Goal: Register for event/course

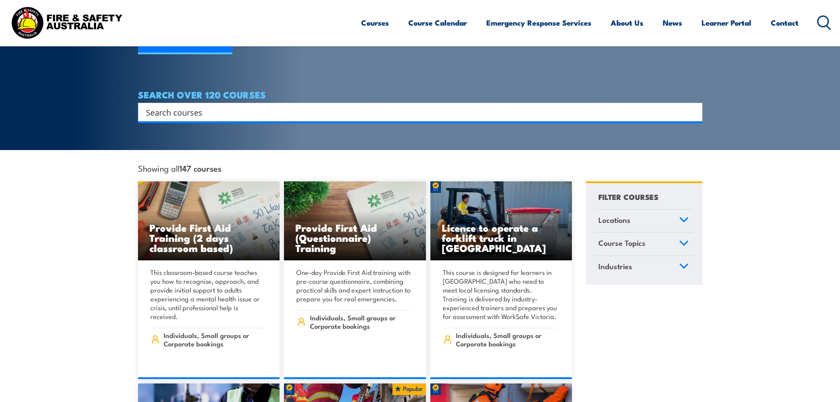
scroll to position [44, 0]
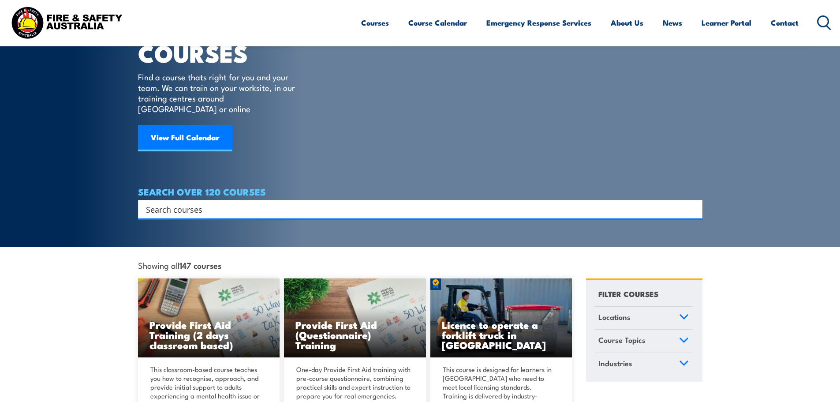
click at [180, 202] on input "Search input" at bounding box center [414, 208] width 537 height 13
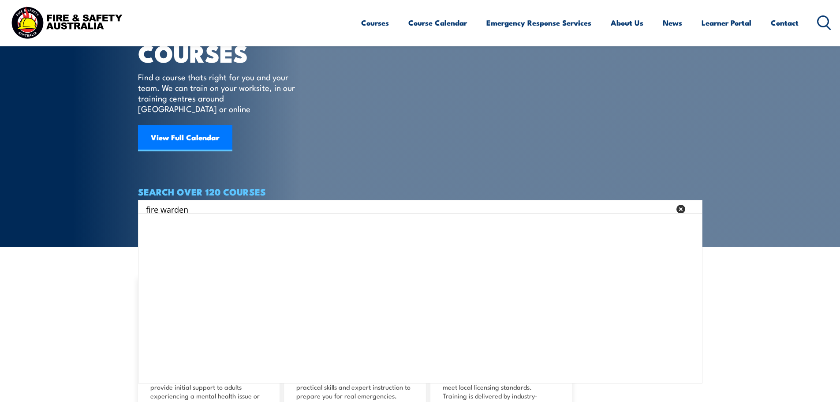
type input "fire warden"
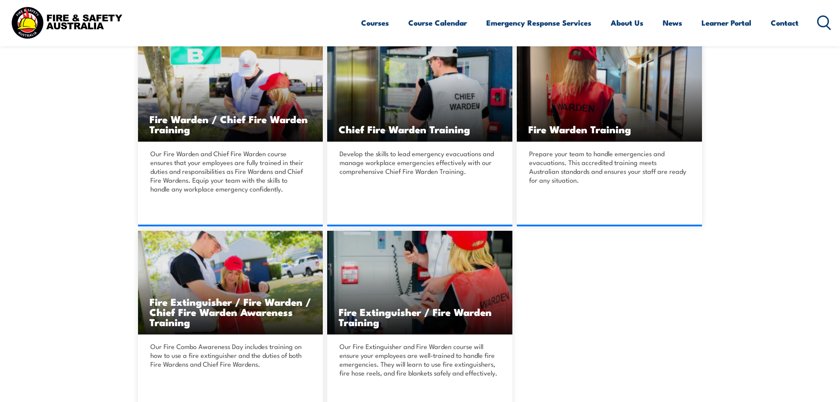
scroll to position [265, 0]
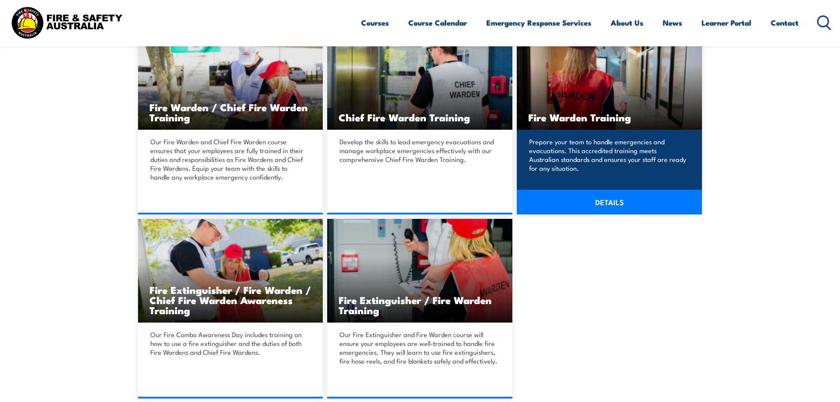
click at [615, 199] on link "DETAILS" at bounding box center [609, 202] width 185 height 25
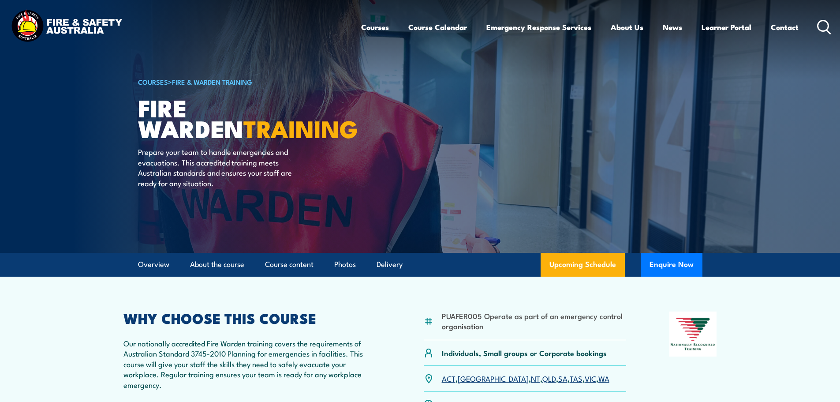
click at [824, 24] on icon at bounding box center [824, 27] width 14 height 15
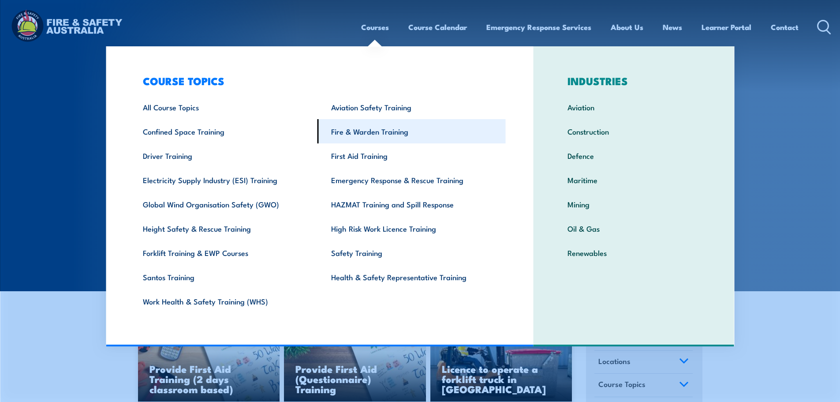
click at [366, 129] on link "Fire & Warden Training" at bounding box center [411, 131] width 188 height 24
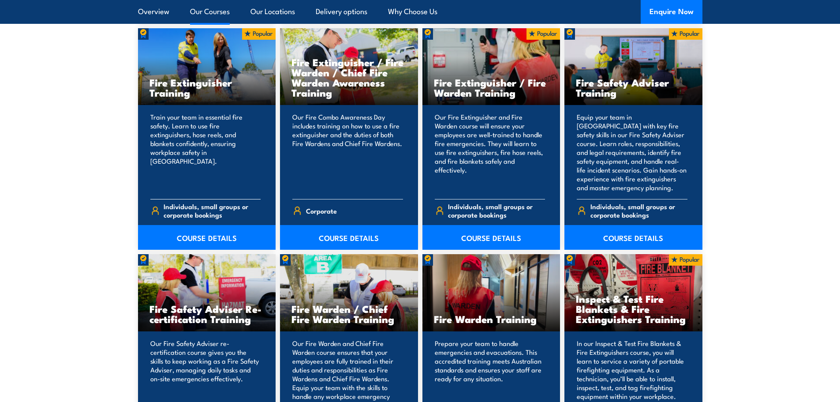
scroll to position [970, 0]
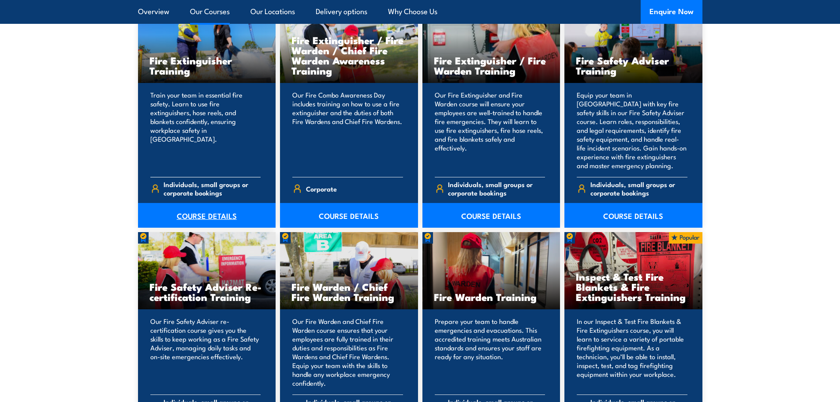
click at [222, 217] on link "COURSE DETAILS" at bounding box center [207, 215] width 138 height 25
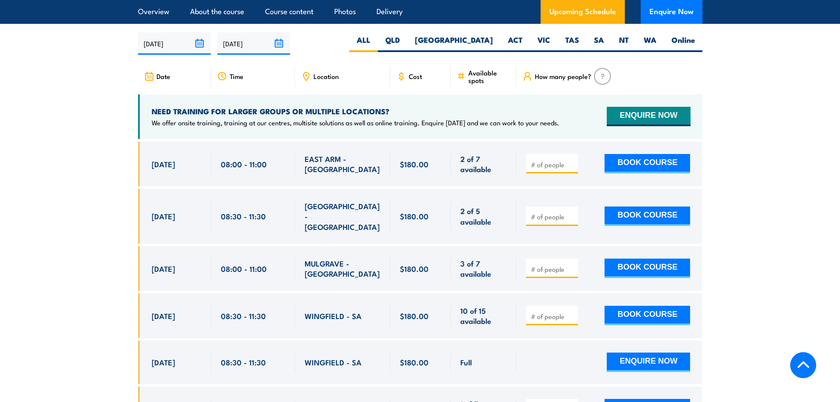
scroll to position [1499, 0]
